Goal: Task Accomplishment & Management: Manage account settings

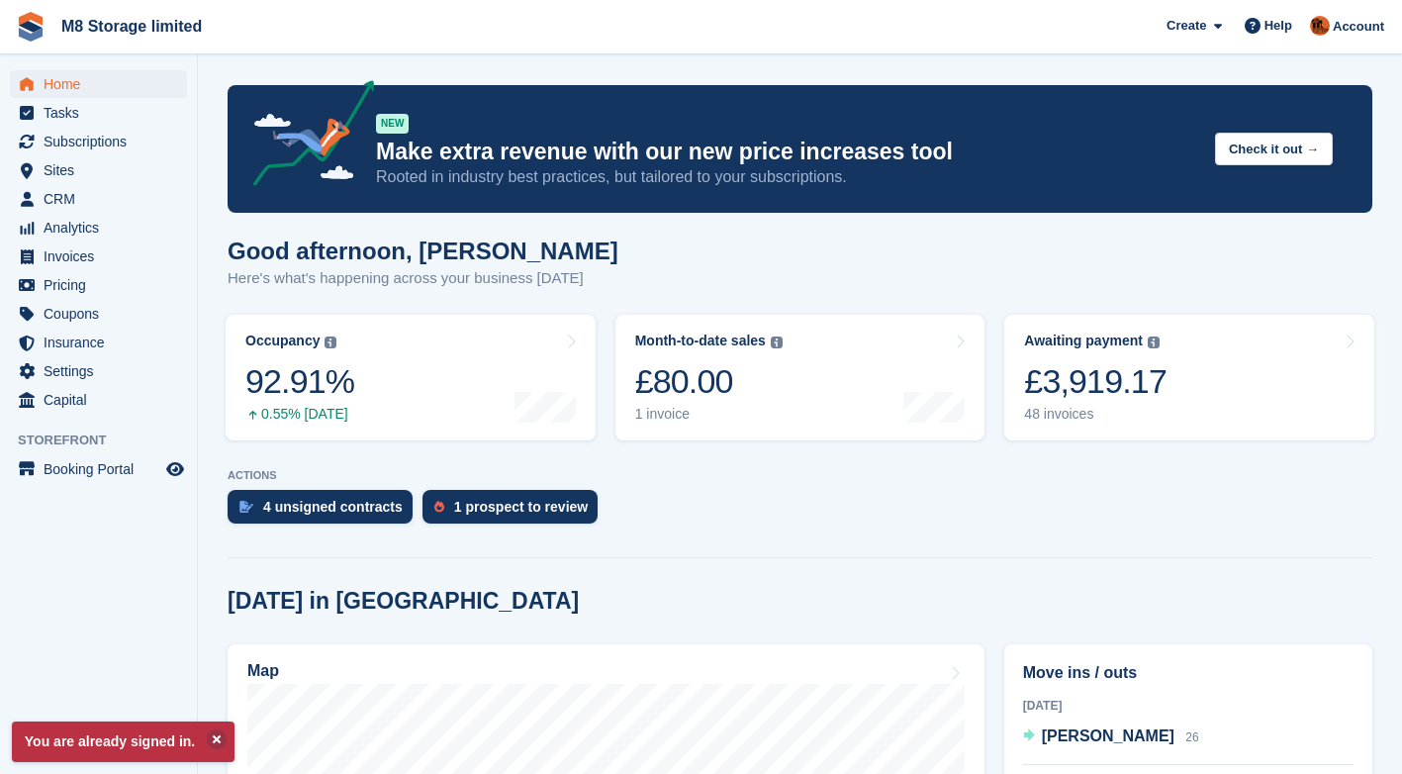
click at [363, 512] on div "4 unsigned contracts" at bounding box center [333, 507] width 140 height 16
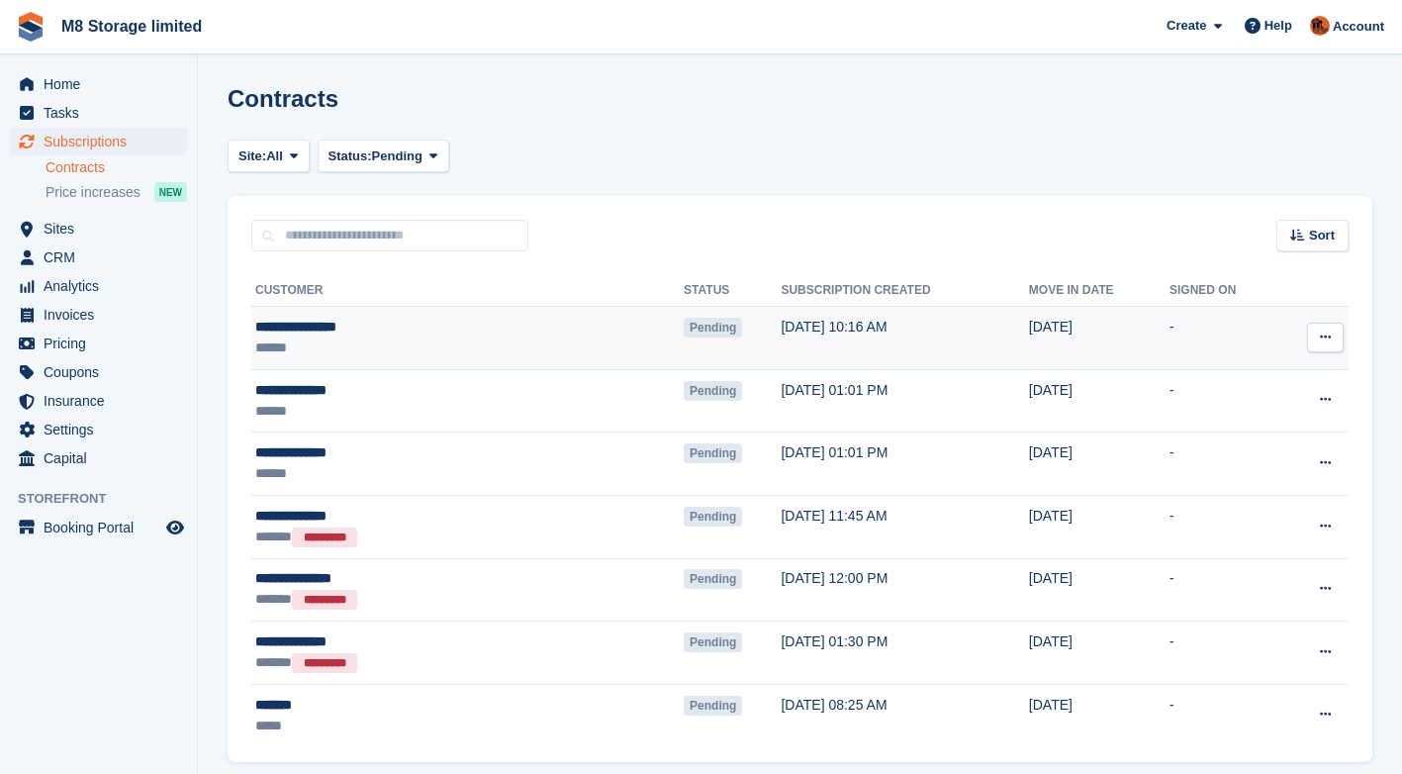
click at [1322, 334] on icon at bounding box center [1325, 337] width 11 height 13
click at [1236, 455] on p "Send contract" at bounding box center [1249, 453] width 172 height 26
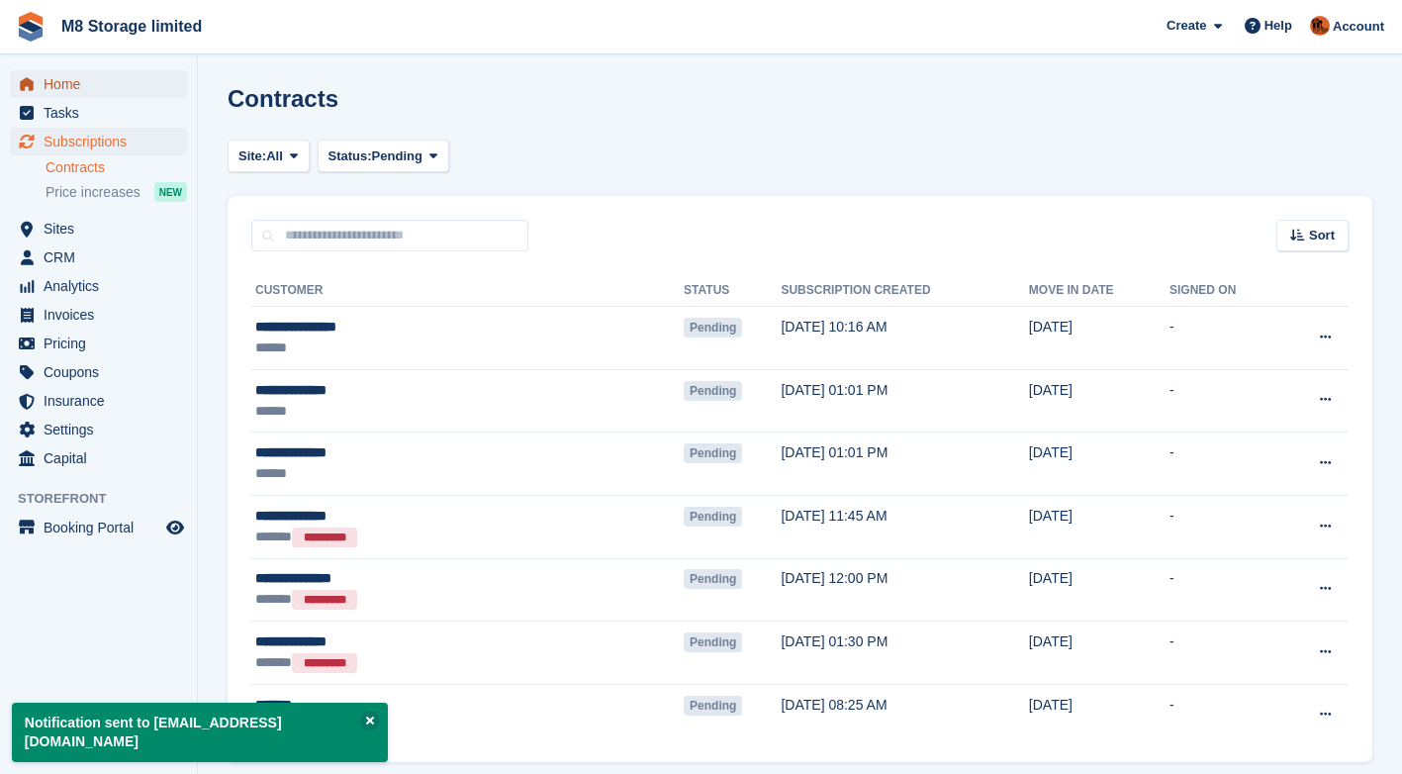
click at [60, 81] on span "Home" at bounding box center [103, 84] width 119 height 28
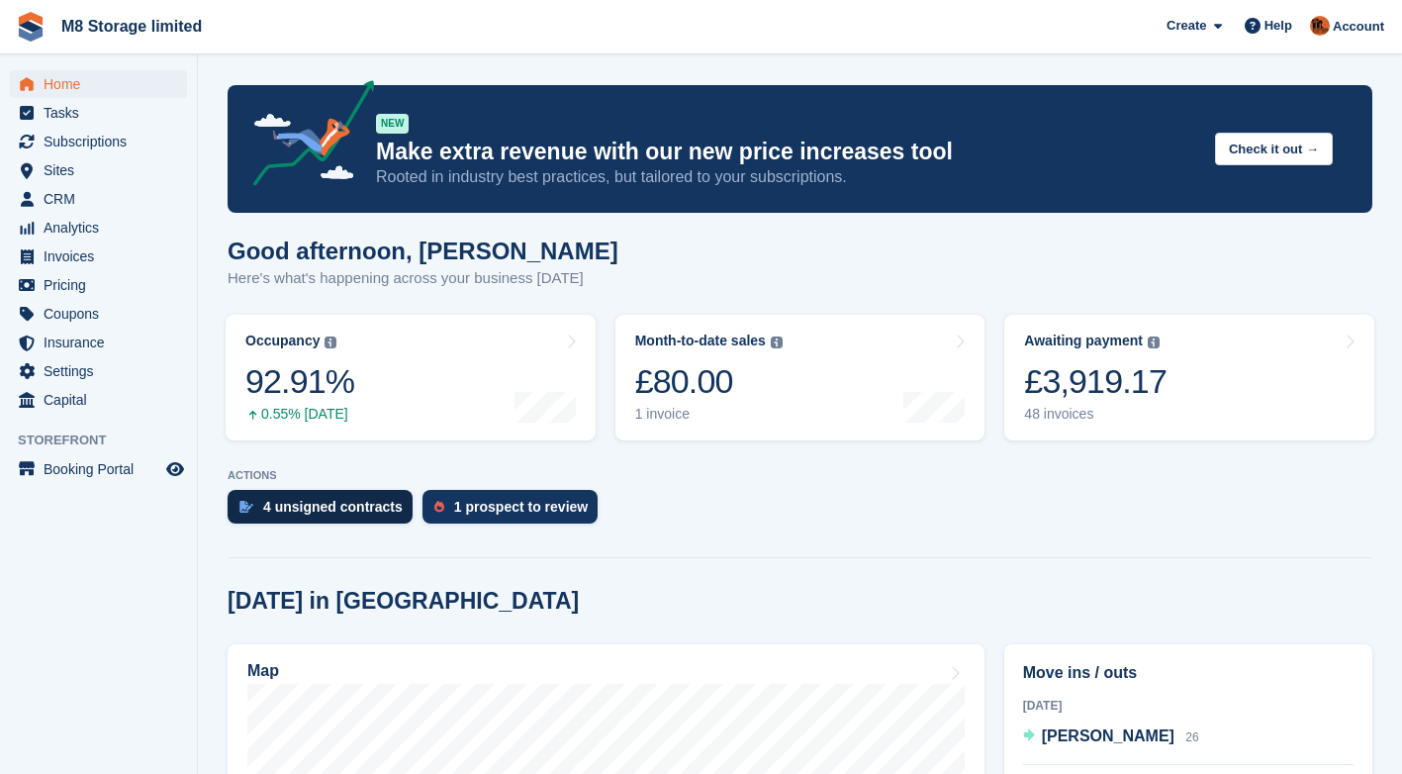
click at [367, 506] on div "4 unsigned contracts" at bounding box center [333, 507] width 140 height 16
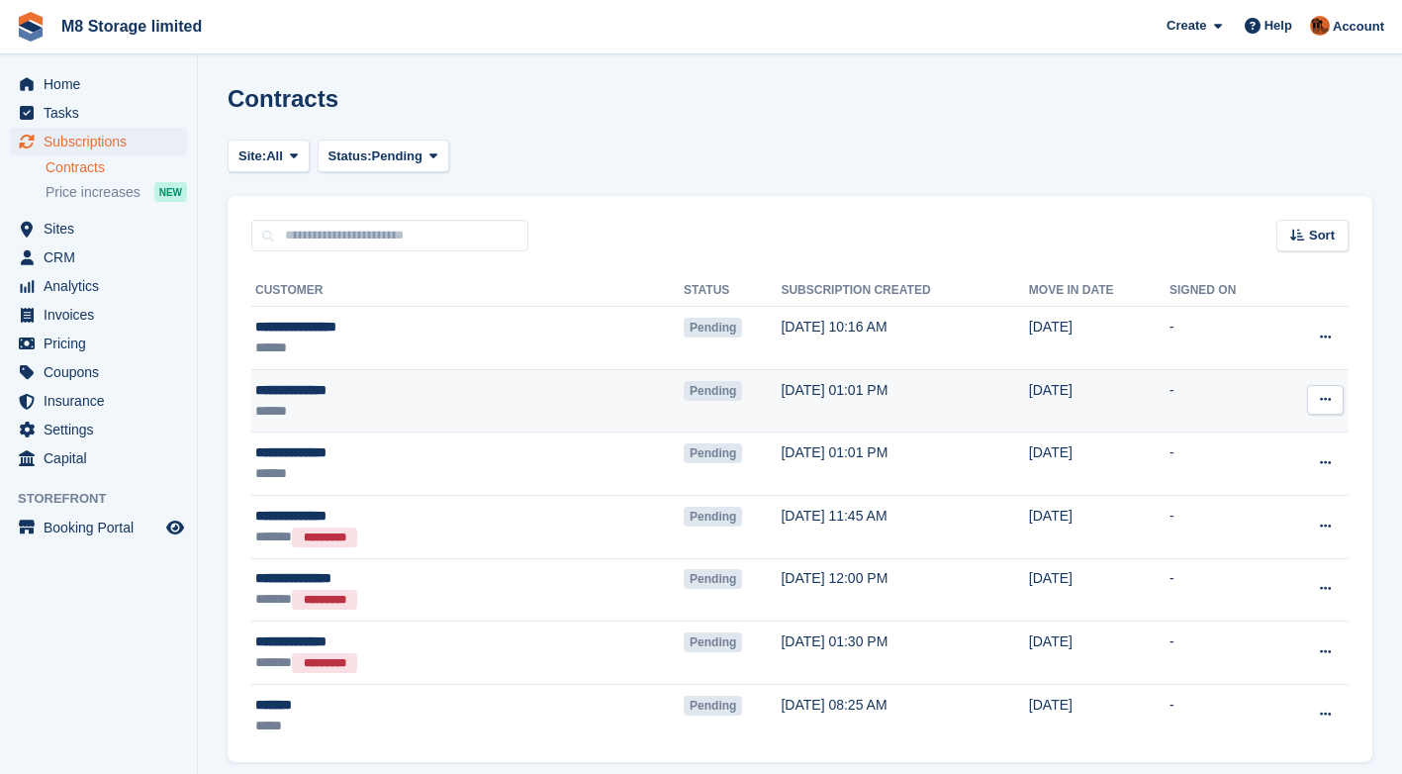
click at [1324, 395] on icon at bounding box center [1325, 399] width 11 height 13
click at [1228, 514] on p "Send contract" at bounding box center [1249, 516] width 172 height 26
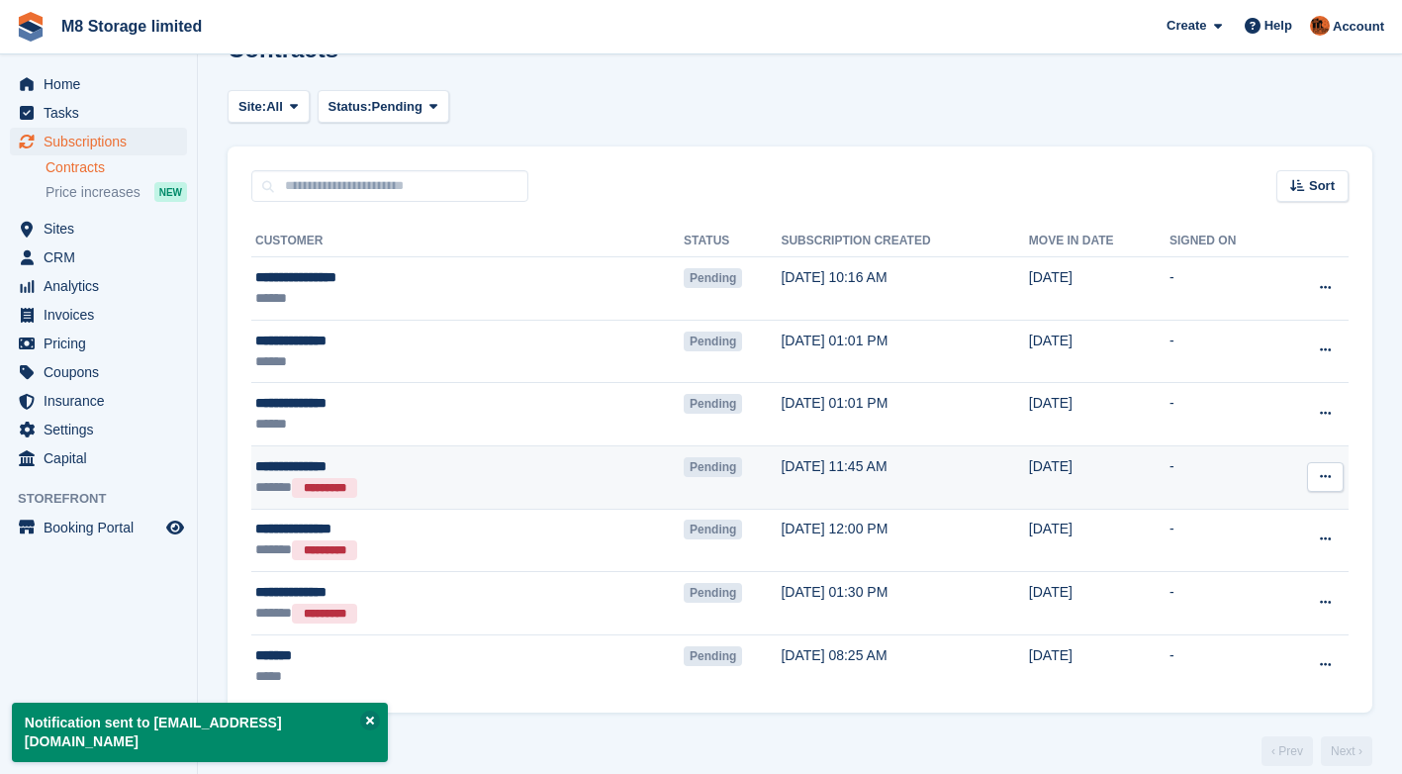
scroll to position [71, 0]
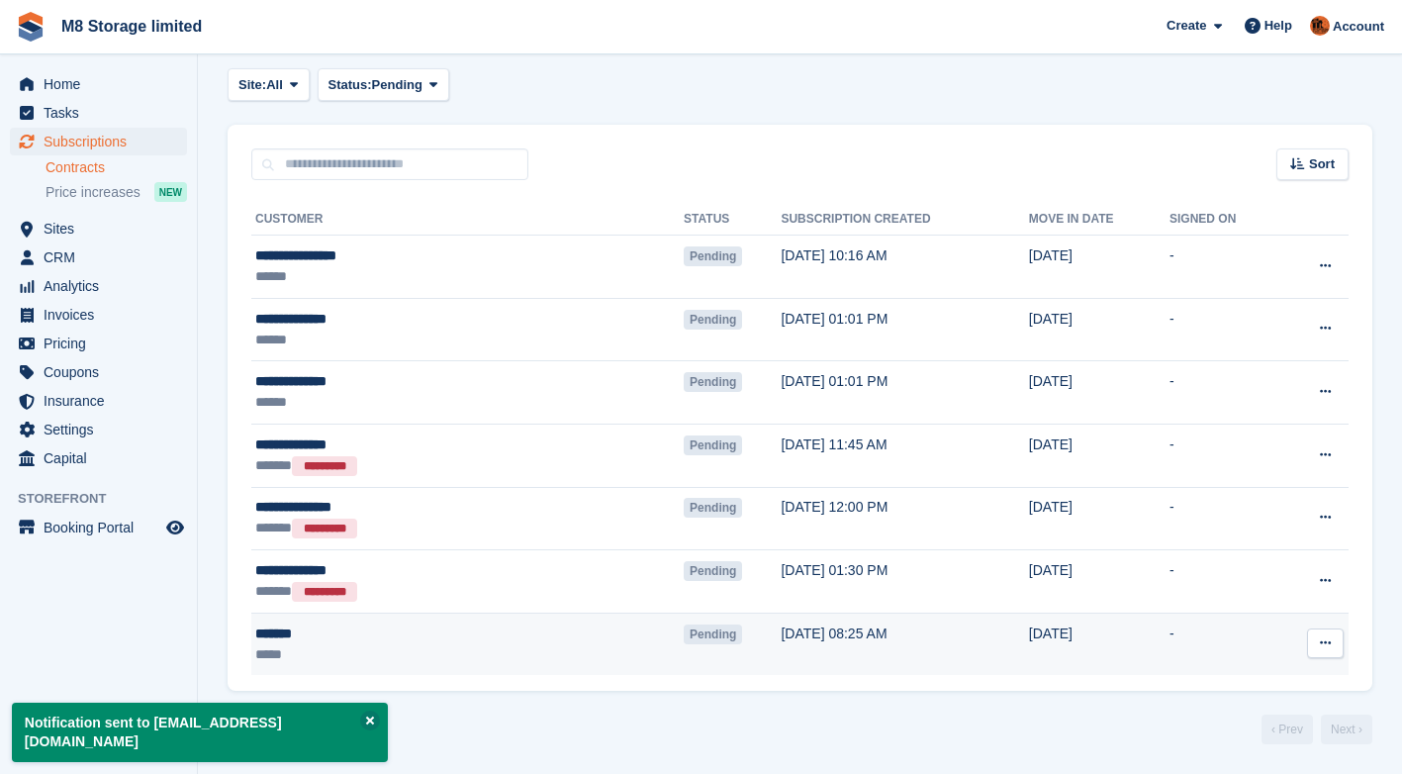
click at [1320, 649] on icon at bounding box center [1325, 642] width 11 height 13
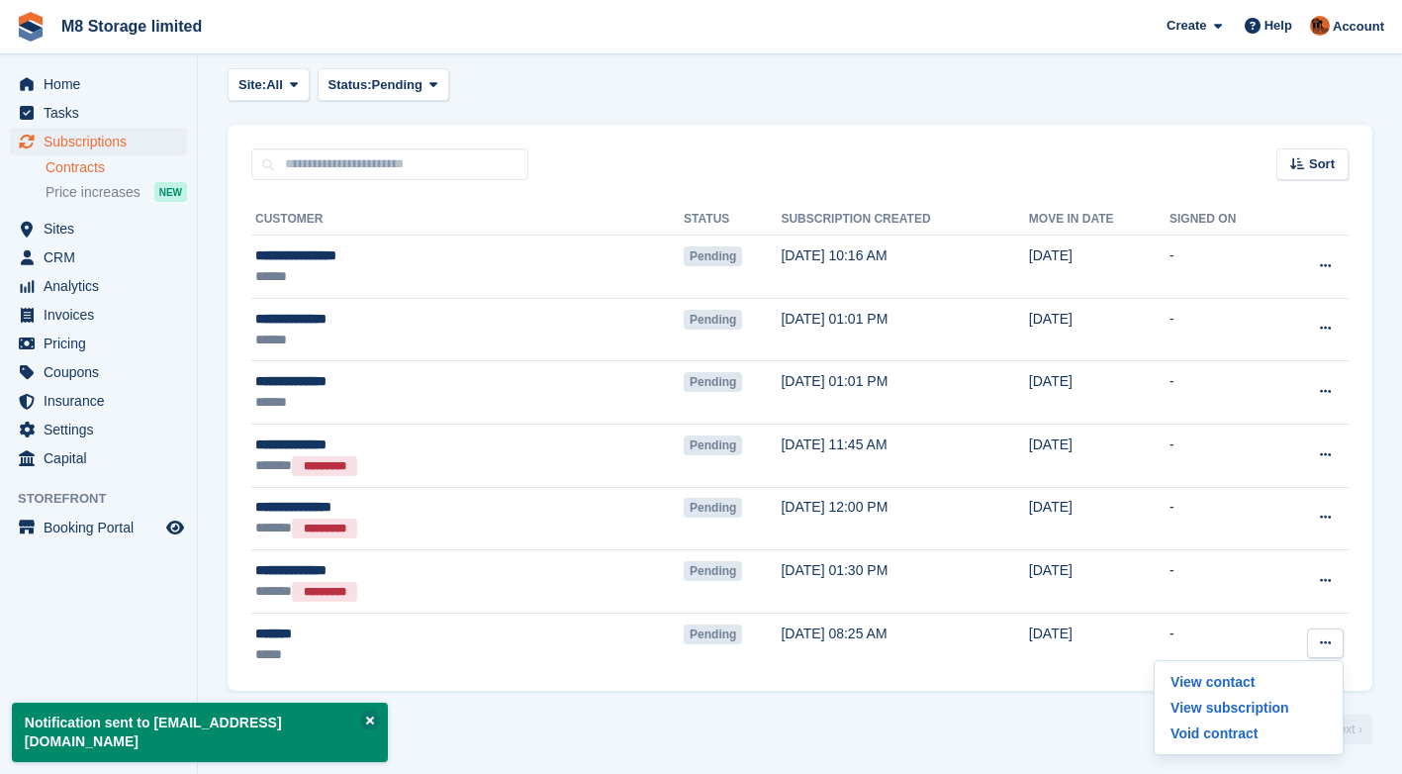
click at [1045, 734] on div "7 results ‹ Prev Next ›" at bounding box center [800, 730] width 1145 height 30
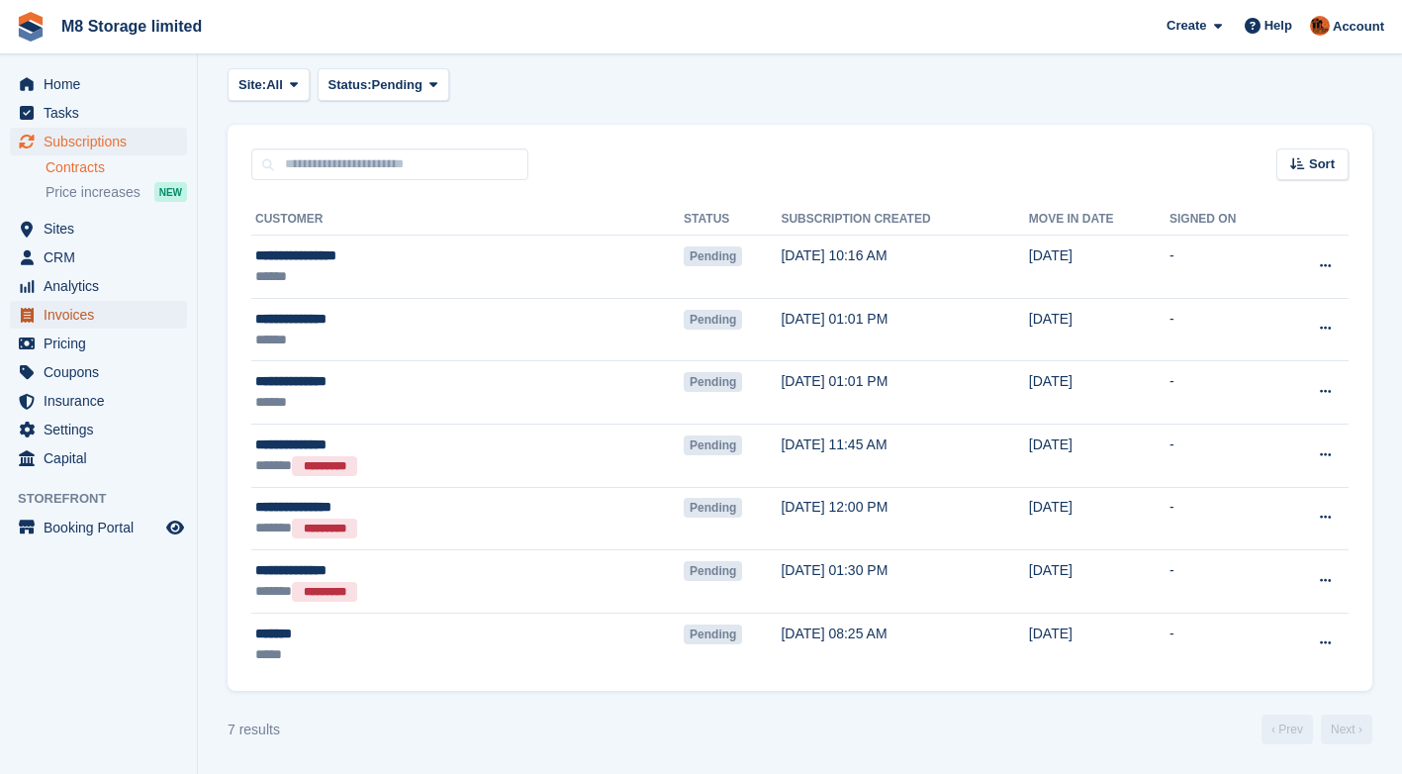
click at [66, 312] on span "Invoices" at bounding box center [103, 315] width 119 height 28
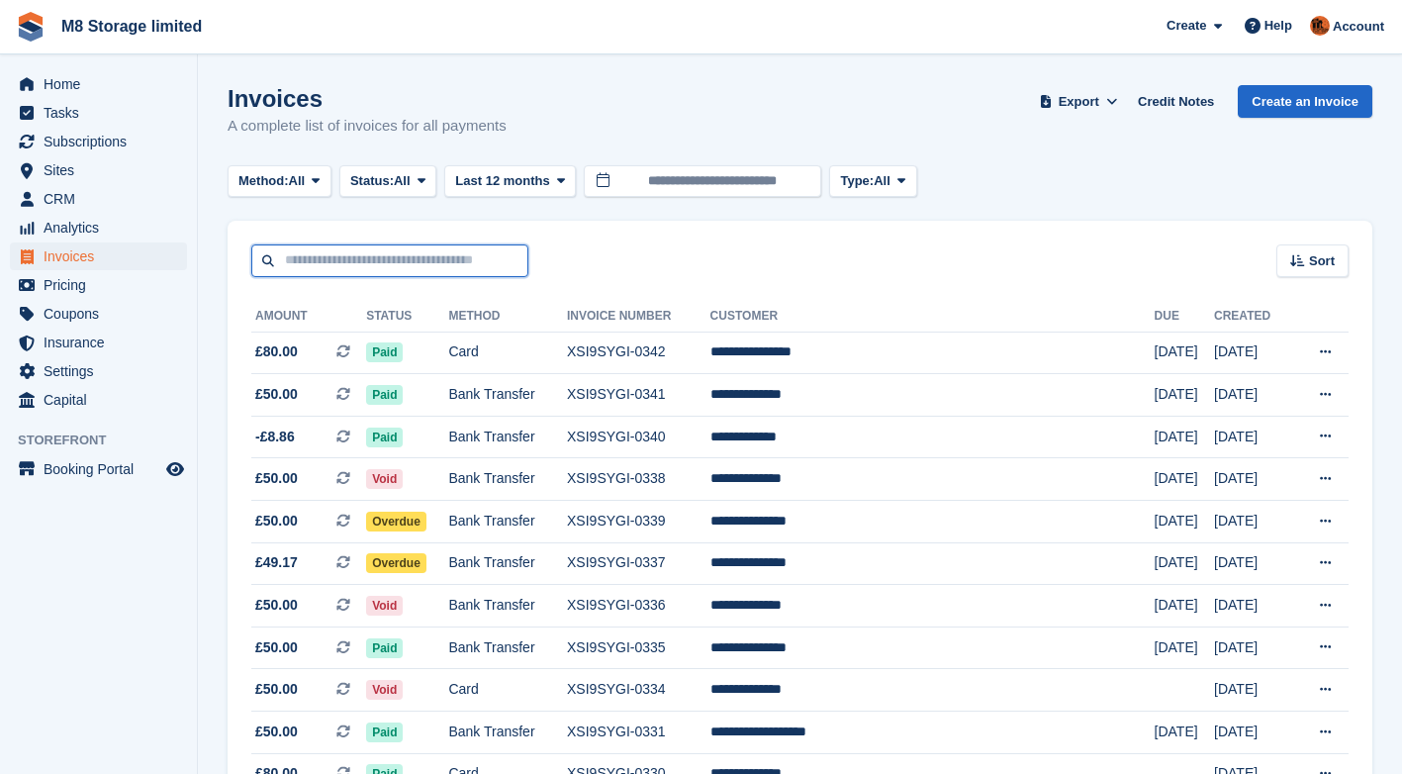
click at [300, 261] on input "text" at bounding box center [389, 260] width 277 height 33
type input "****"
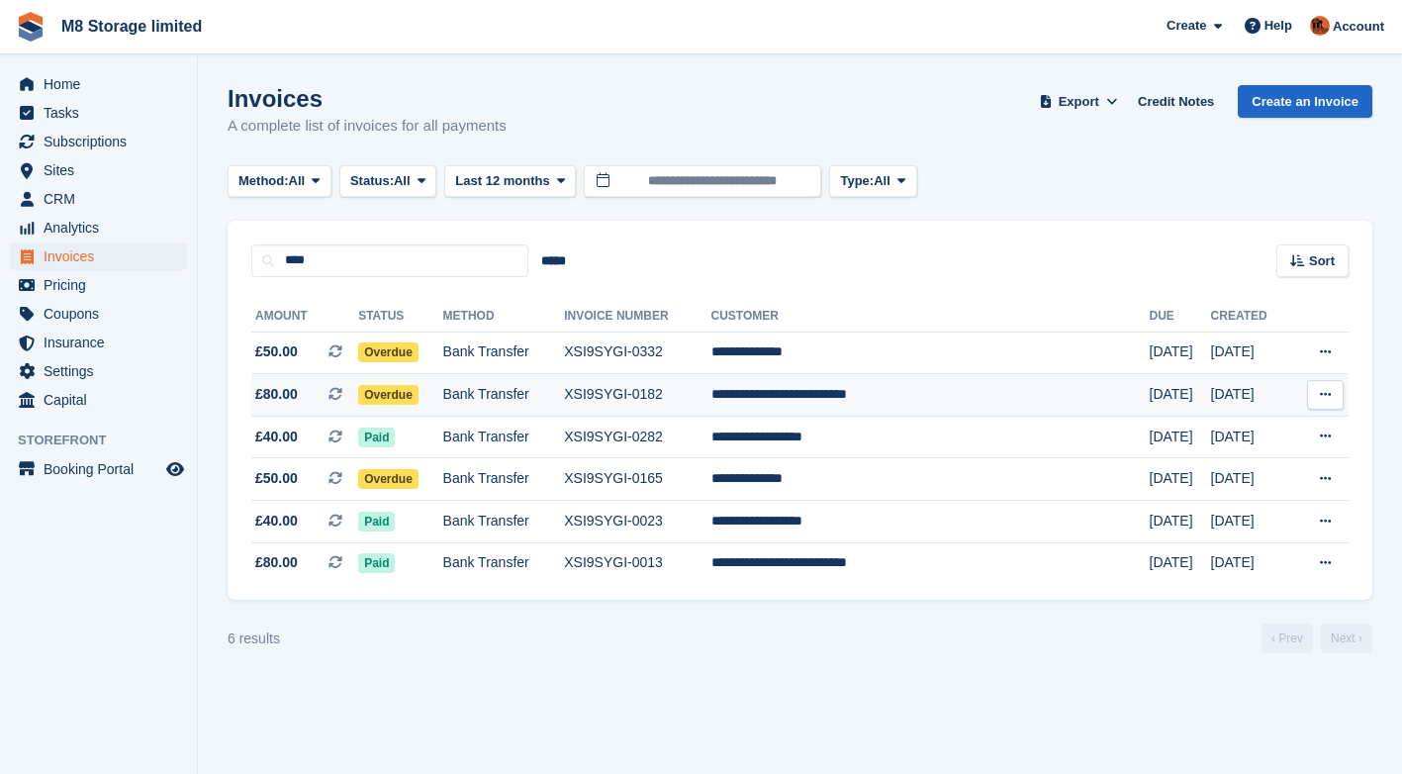
click at [418, 397] on span "Overdue" at bounding box center [388, 395] width 60 height 20
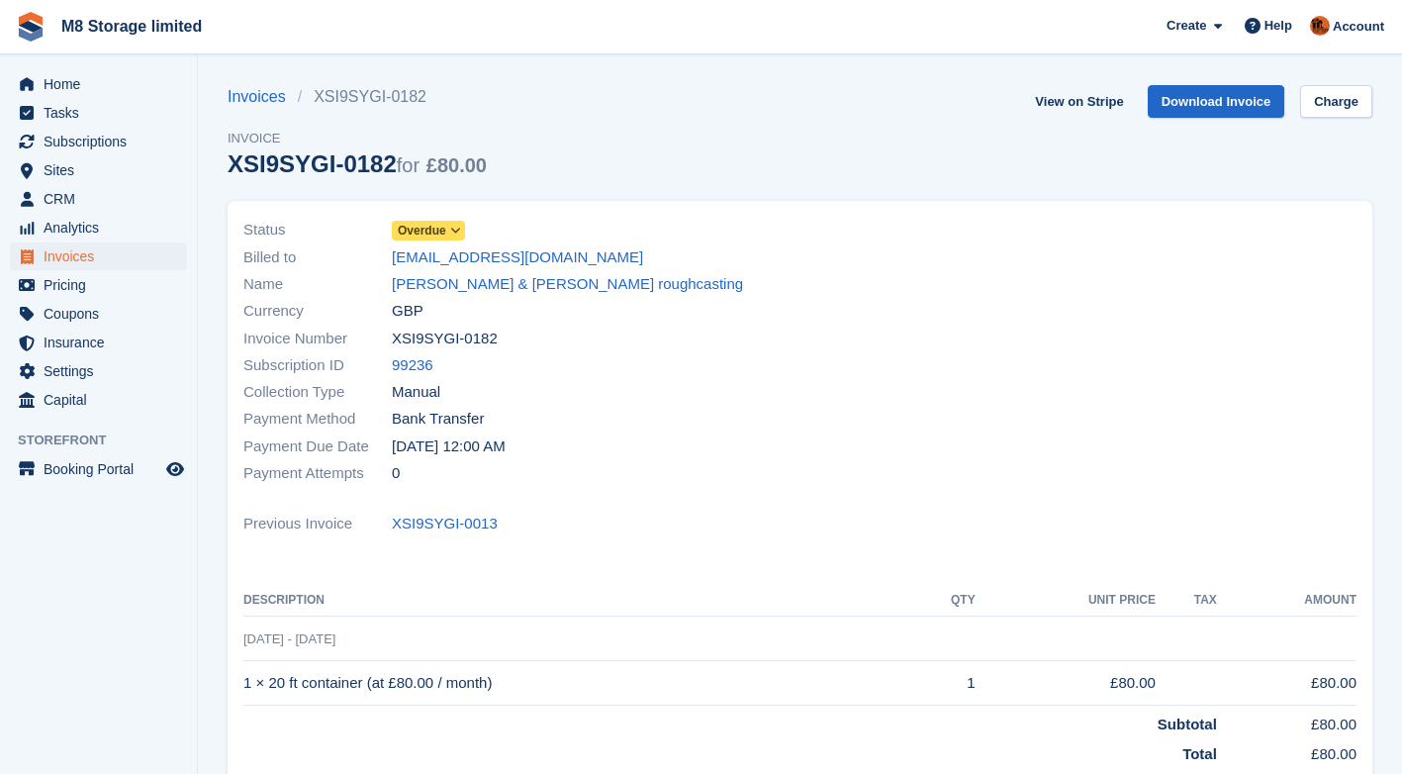
click at [452, 230] on icon at bounding box center [455, 231] width 11 height 12
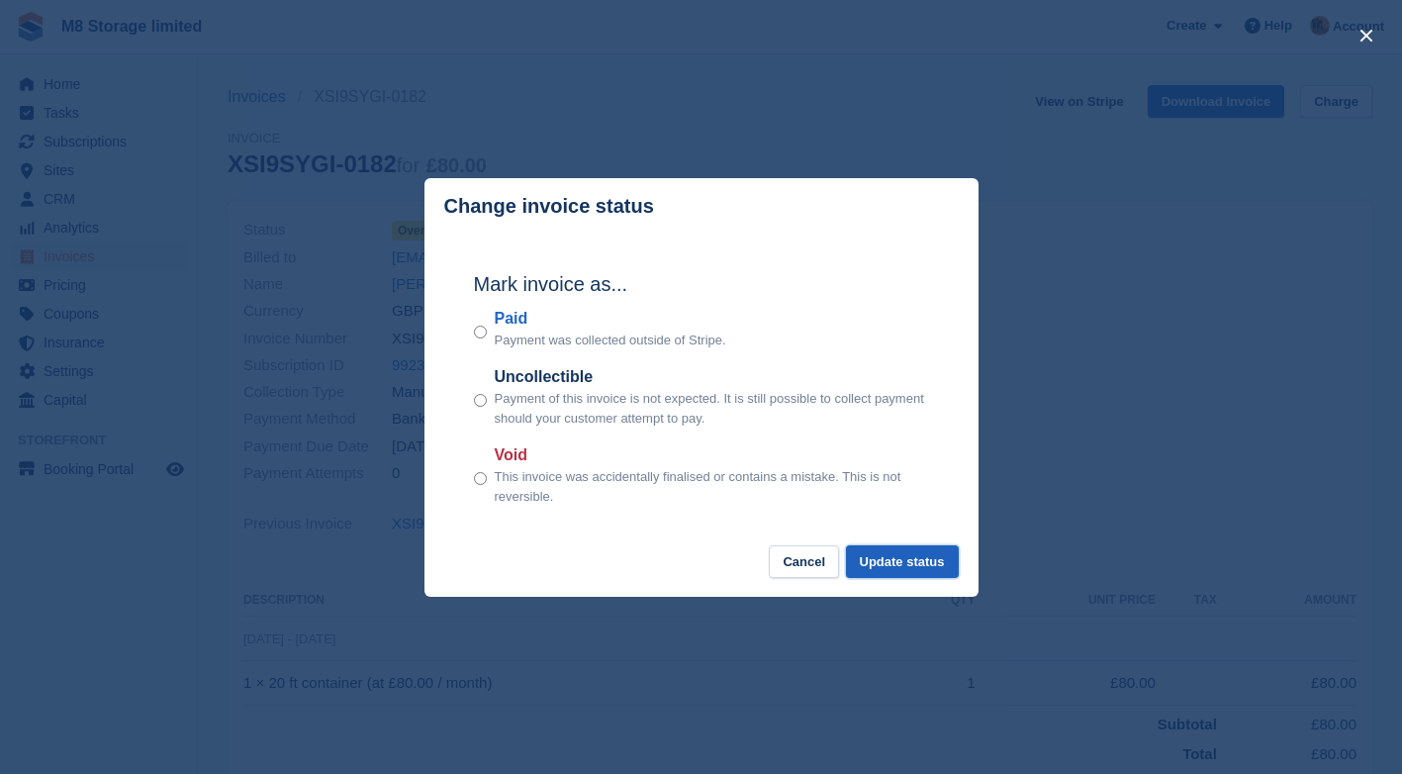
click at [907, 558] on button "Update status" at bounding box center [902, 561] width 113 height 33
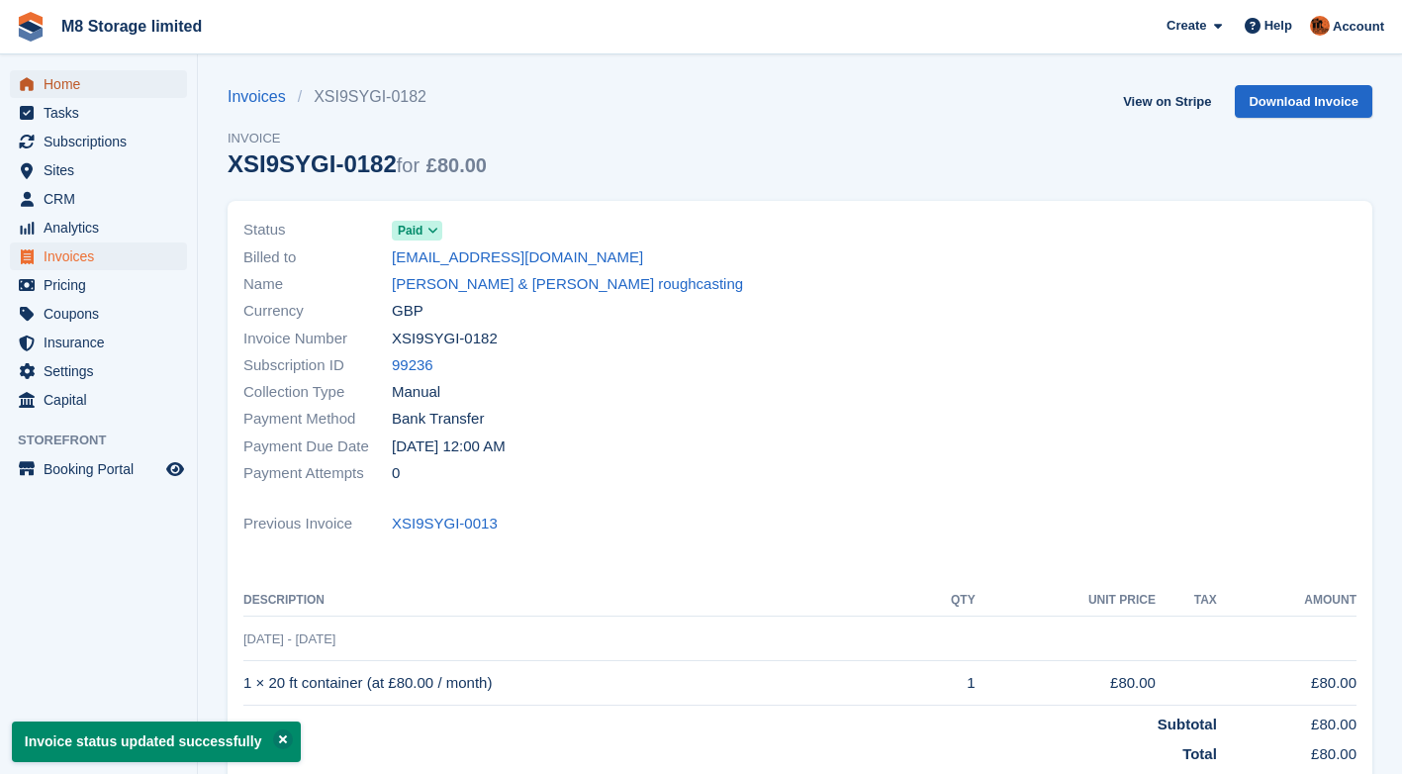
click at [65, 77] on span "Home" at bounding box center [103, 84] width 119 height 28
